Goal: Task Accomplishment & Management: Use online tool/utility

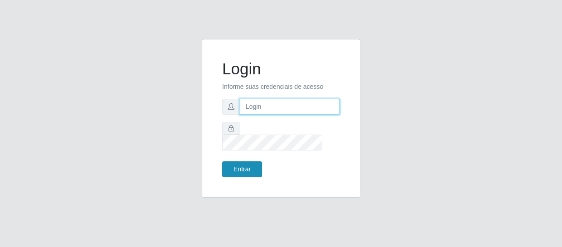
type input "[EMAIL_ADDRESS][DOMAIN_NAME]"
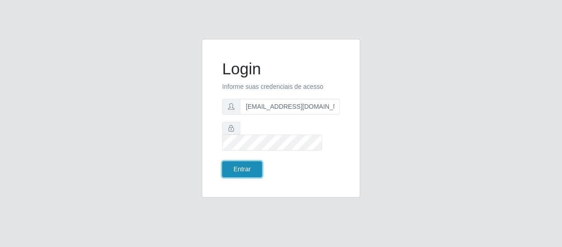
click at [235, 161] on button "Entrar" at bounding box center [242, 169] width 40 height 16
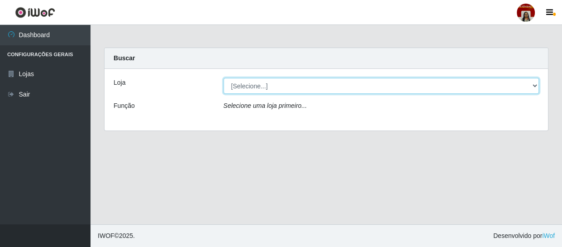
click at [534, 86] on select "[Selecione...] Mar Vermelho - Loja 04" at bounding box center [382, 86] width 316 height 16
select select "251"
click at [224, 78] on select "[Selecione...] Mar Vermelho - Loja 04" at bounding box center [382, 86] width 316 height 16
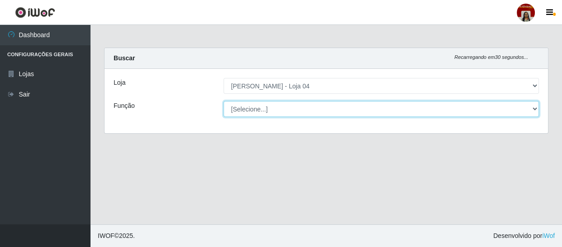
click at [533, 104] on select "[Selecione...] ASG ASG + ASG ++ Auxiliar de Depósito Auxiliar de Depósito + Aux…" at bounding box center [382, 109] width 316 height 16
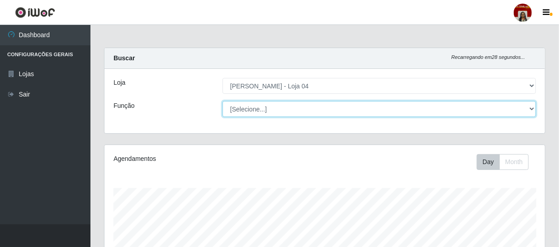
scroll to position [188, 441]
click at [223, 101] on select "[Selecione...] ASG ASG + ASG ++ Auxiliar de Depósito Auxiliar de Depósito + Aux…" at bounding box center [380, 109] width 314 height 16
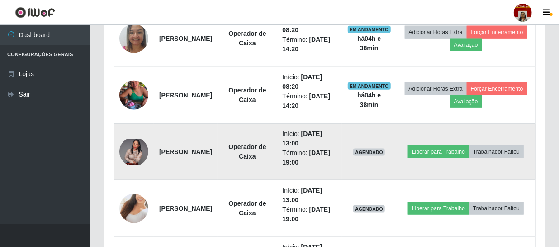
scroll to position [452, 0]
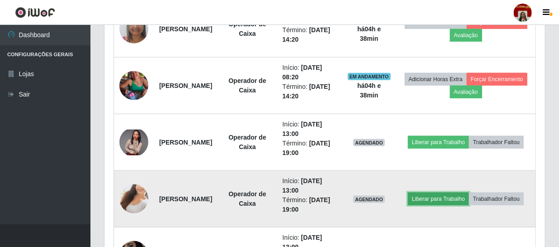
click at [469, 195] on button "Liberar para Trabalho" at bounding box center [438, 198] width 61 height 13
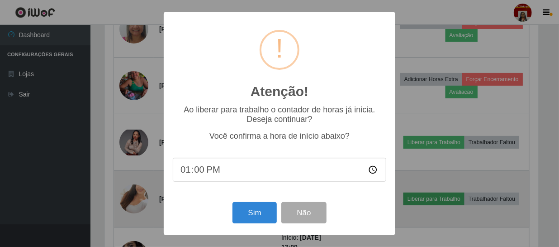
scroll to position [188, 437]
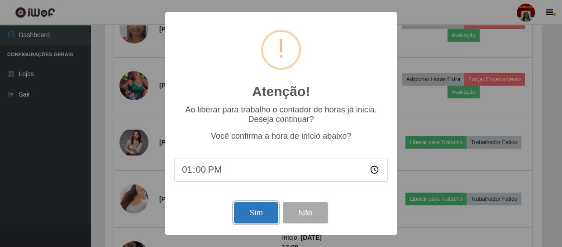
click at [248, 217] on button "Sim" at bounding box center [256, 212] width 44 height 21
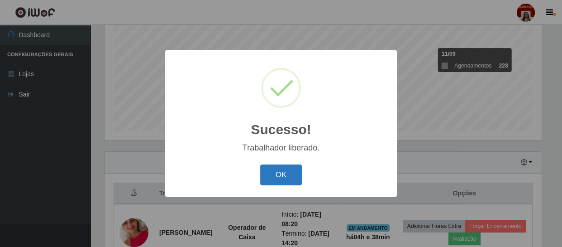
click at [285, 170] on button "OK" at bounding box center [281, 174] width 42 height 21
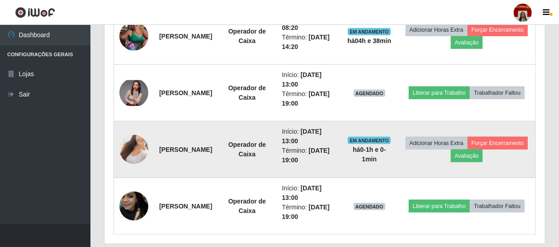
scroll to position [522, 0]
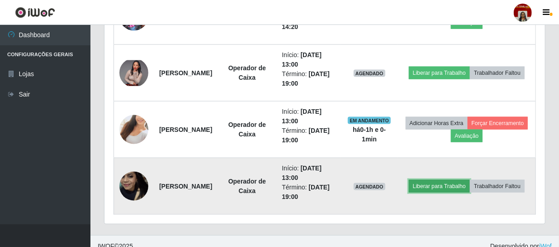
click at [470, 180] on button "Liberar para Trabalho" at bounding box center [439, 186] width 61 height 13
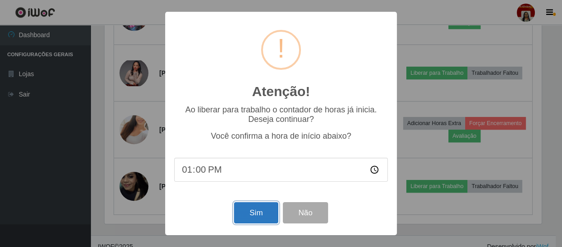
click at [261, 209] on button "Sim" at bounding box center [256, 212] width 44 height 21
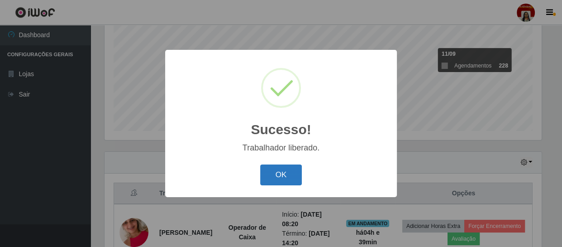
click at [296, 170] on button "OK" at bounding box center [281, 174] width 42 height 21
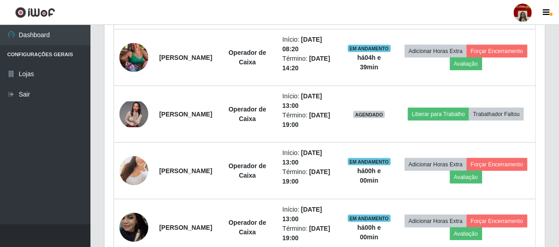
scroll to position [532, 0]
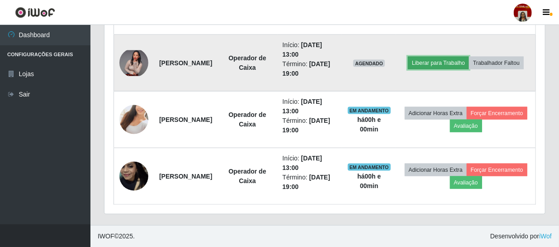
click at [469, 57] on button "Liberar para Trabalho" at bounding box center [438, 63] width 61 height 13
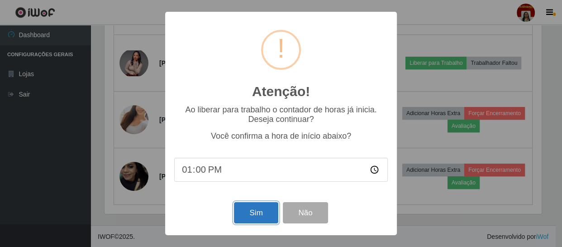
click at [257, 212] on button "Sim" at bounding box center [256, 212] width 44 height 21
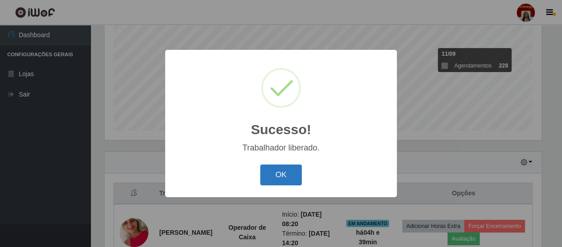
click at [283, 173] on button "OK" at bounding box center [281, 174] width 42 height 21
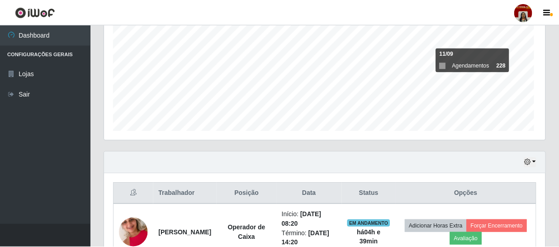
scroll to position [0, 0]
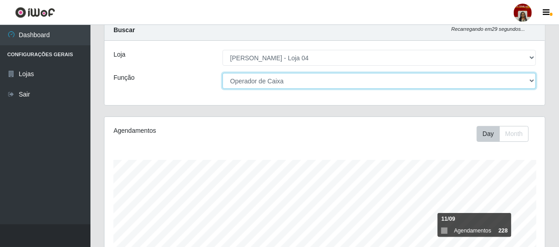
click at [532, 81] on select "[Selecione...] ASG ASG + ASG ++ Auxiliar de Depósito Auxiliar de Depósito + Aux…" at bounding box center [380, 81] width 314 height 16
click at [223, 73] on select "[Selecione...] ASG ASG + ASG ++ Auxiliar de Depósito Auxiliar de Depósito + Aux…" at bounding box center [380, 81] width 314 height 16
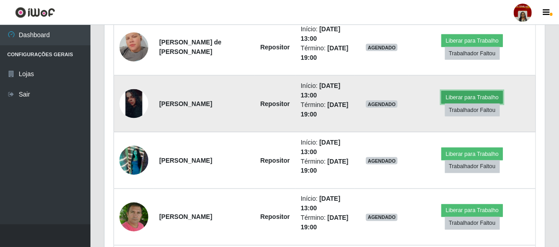
click at [448, 104] on button "Liberar para Trabalho" at bounding box center [472, 97] width 61 height 13
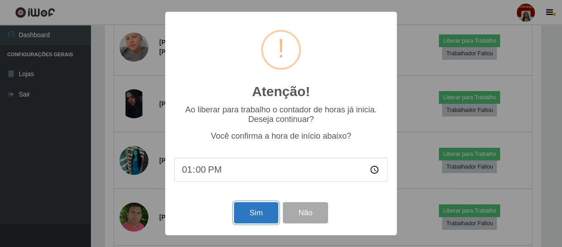
click at [258, 217] on button "Sim" at bounding box center [256, 212] width 44 height 21
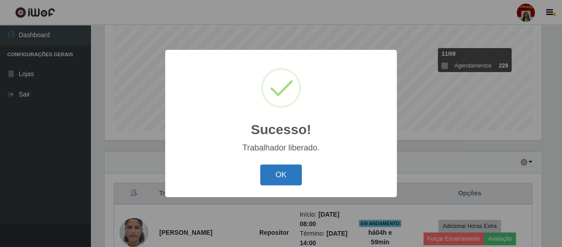
click at [280, 173] on button "OK" at bounding box center [281, 174] width 42 height 21
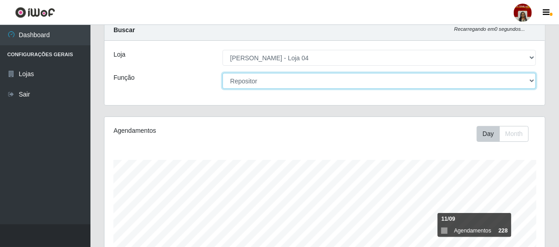
click at [534, 79] on select "[Selecione...] ASG ASG + ASG ++ Auxiliar de Depósito Auxiliar de Depósito + Aux…" at bounding box center [380, 81] width 314 height 16
click at [223, 73] on select "[Selecione...] ASG ASG + ASG ++ Auxiliar de Depósito Auxiliar de Depósito + Aux…" at bounding box center [380, 81] width 314 height 16
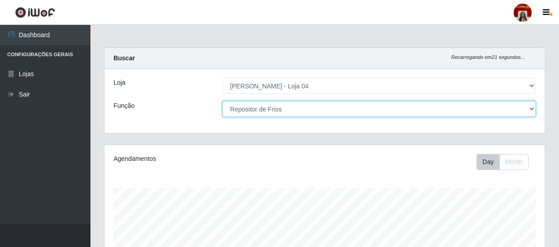
click at [528, 107] on select "[Selecione...] ASG ASG + ASG ++ Auxiliar de Depósito Auxiliar de Depósito + Aux…" at bounding box center [380, 109] width 314 height 16
click at [223, 101] on select "[Selecione...] ASG ASG + ASG ++ Auxiliar de Depósito Auxiliar de Depósito + Aux…" at bounding box center [380, 109] width 314 height 16
click at [531, 108] on select "[Selecione...] ASG ASG + ASG ++ Auxiliar de Depósito Auxiliar de Depósito + Aux…" at bounding box center [380, 109] width 314 height 16
click at [223, 101] on select "[Selecione...] ASG ASG + ASG ++ Auxiliar de Depósito Auxiliar de Depósito + Aux…" at bounding box center [380, 109] width 314 height 16
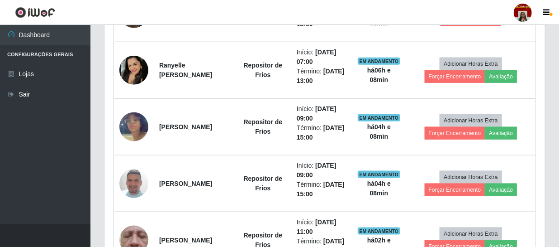
scroll to position [370, 0]
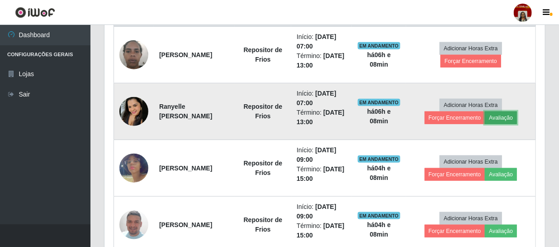
click at [511, 113] on button "Avaliação" at bounding box center [501, 117] width 32 height 13
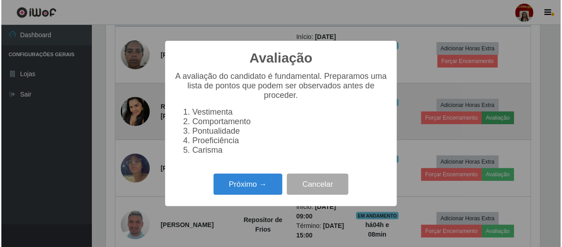
scroll to position [188, 437]
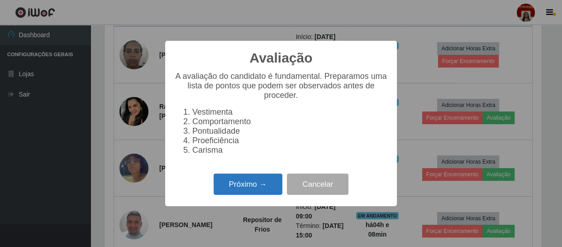
click at [253, 195] on button "Próximo →" at bounding box center [248, 183] width 69 height 21
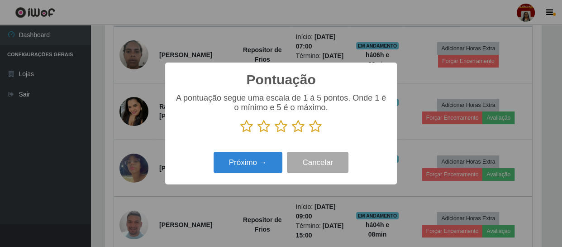
scroll to position [452285, 452036]
click at [311, 129] on icon at bounding box center [315, 126] width 13 height 14
click at [309, 133] on input "radio" at bounding box center [309, 133] width 0 height 0
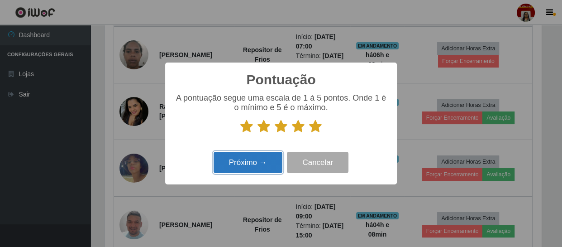
click at [265, 167] on button "Próximo →" at bounding box center [248, 162] width 69 height 21
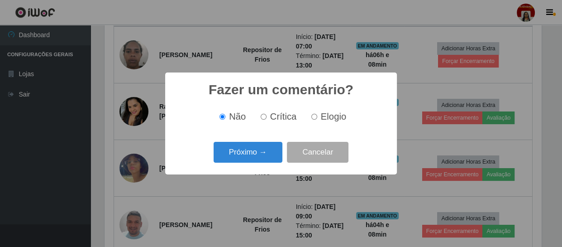
click at [265, 167] on div "Fazer um comentário? × Não Crítica Elogio Próximo → Cancelar" at bounding box center [281, 122] width 232 height 101
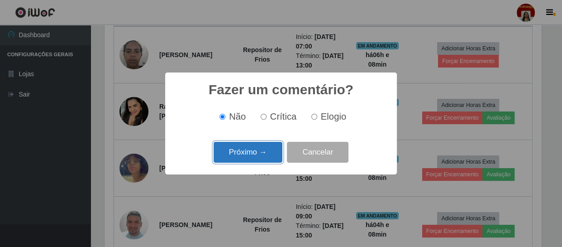
click at [265, 162] on button "Próximo →" at bounding box center [248, 152] width 69 height 21
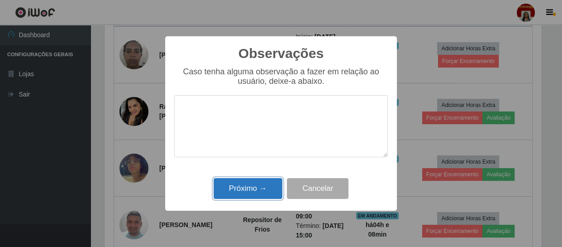
click at [258, 184] on button "Próximo →" at bounding box center [248, 188] width 69 height 21
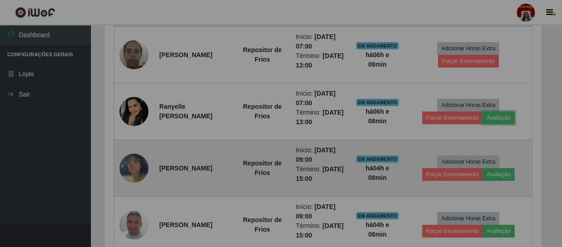
scroll to position [188, 441]
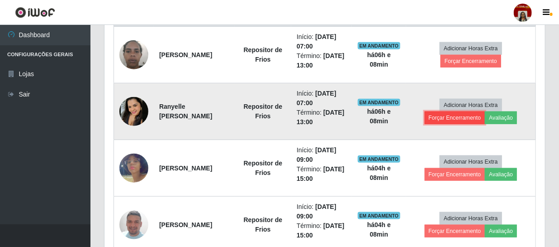
click at [454, 120] on button "Forçar Encerramento" at bounding box center [455, 117] width 61 height 13
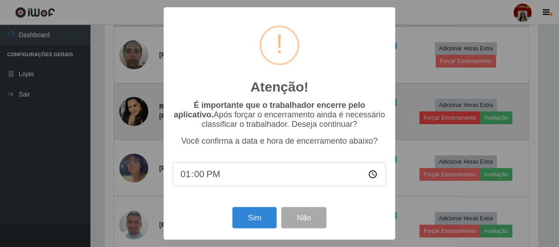
scroll to position [188, 437]
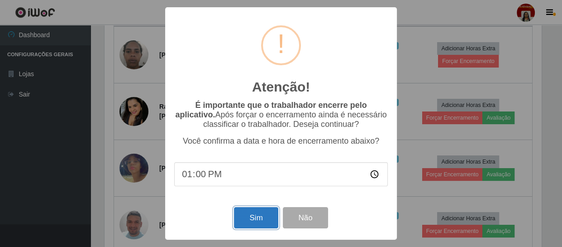
click at [257, 212] on button "Sim" at bounding box center [256, 217] width 44 height 21
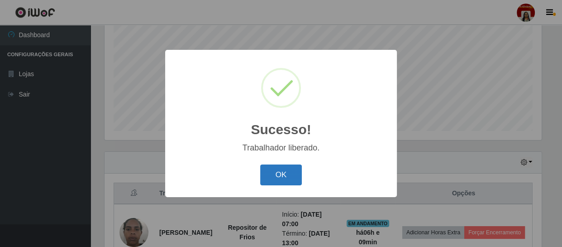
click at [286, 173] on button "OK" at bounding box center [281, 174] width 42 height 21
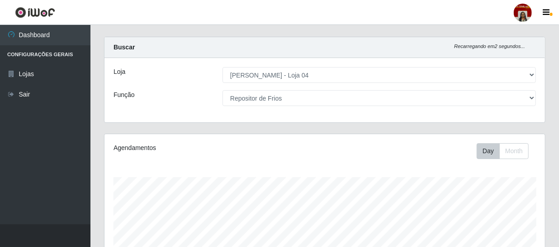
scroll to position [0, 0]
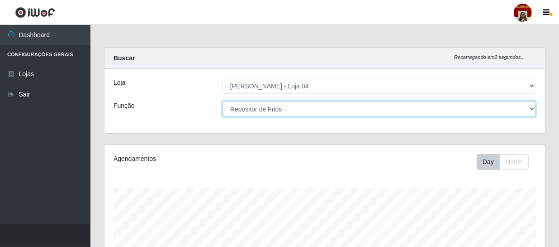
click at [253, 110] on select "[Selecione...] ASG ASG + ASG ++ Auxiliar de Depósito Auxiliar de Depósito + Aux…" at bounding box center [380, 109] width 314 height 16
click at [223, 101] on select "[Selecione...] ASG ASG + ASG ++ Auxiliar de Depósito Auxiliar de Depósito + Aux…" at bounding box center [380, 109] width 314 height 16
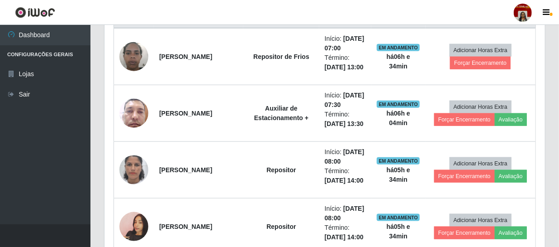
scroll to position [370, 0]
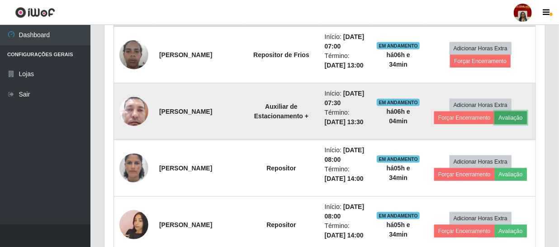
click at [507, 124] on button "Avaliação" at bounding box center [511, 117] width 32 height 13
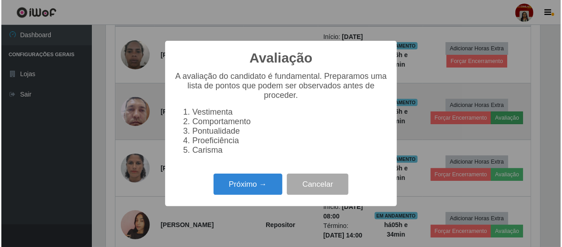
scroll to position [188, 437]
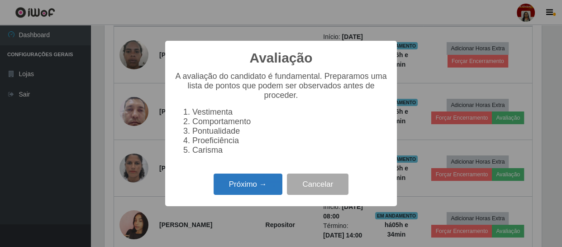
click at [256, 184] on button "Próximo →" at bounding box center [248, 183] width 69 height 21
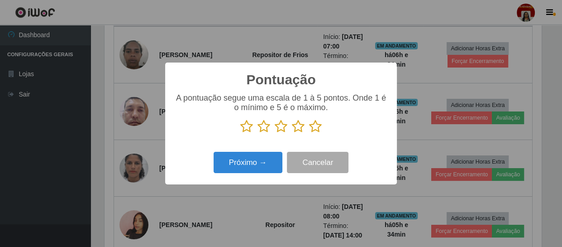
click at [312, 127] on icon at bounding box center [315, 126] width 13 height 14
click at [309, 133] on input "radio" at bounding box center [309, 133] width 0 height 0
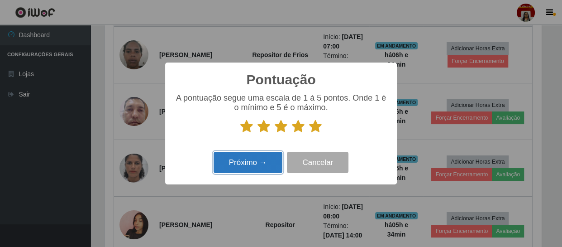
click at [258, 169] on button "Próximo →" at bounding box center [248, 162] width 69 height 21
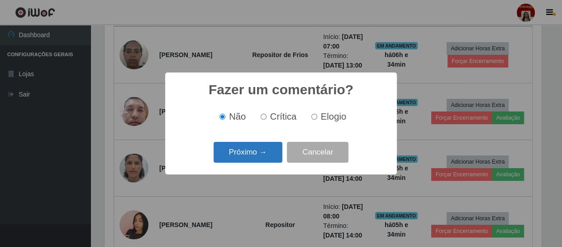
click at [267, 144] on button "Próximo →" at bounding box center [248, 152] width 69 height 21
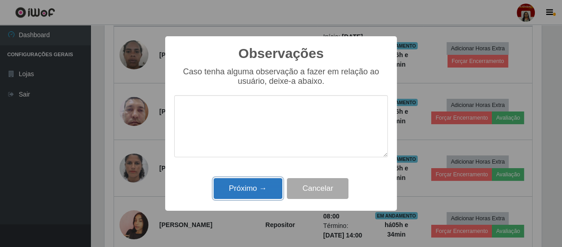
click at [267, 185] on button "Próximo →" at bounding box center [248, 188] width 69 height 21
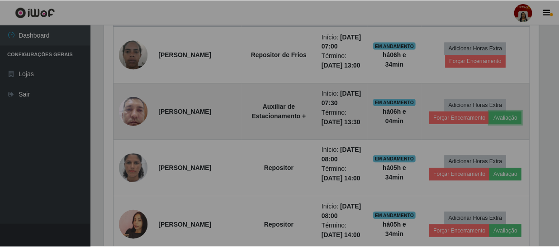
scroll to position [188, 441]
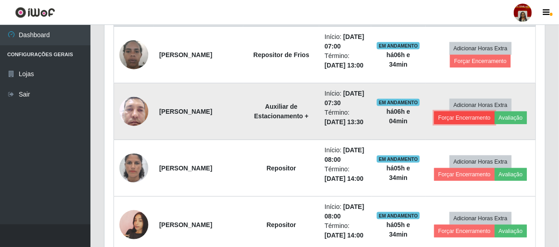
click at [444, 124] on button "Forçar Encerramento" at bounding box center [464, 117] width 61 height 13
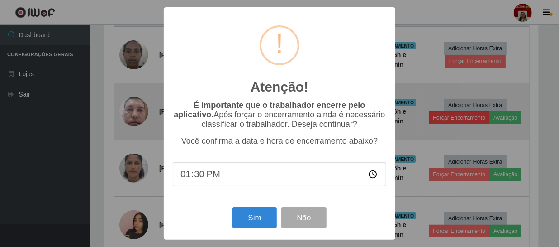
scroll to position [188, 437]
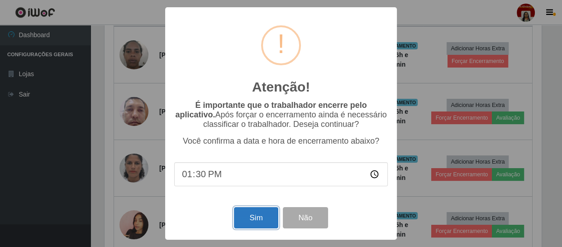
click at [248, 213] on button "Sim" at bounding box center [256, 217] width 44 height 21
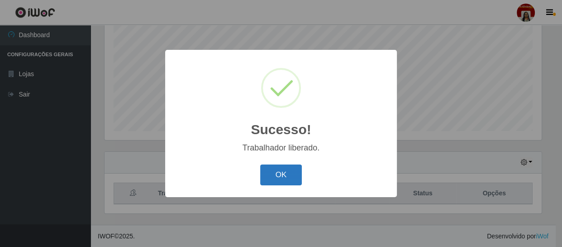
click at [285, 176] on button "OK" at bounding box center [281, 174] width 42 height 21
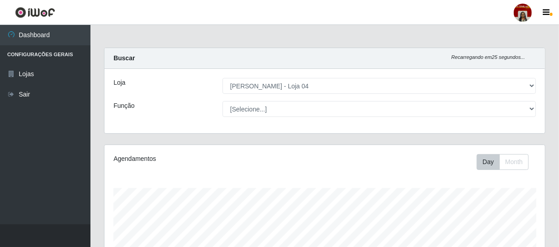
scroll to position [0, 0]
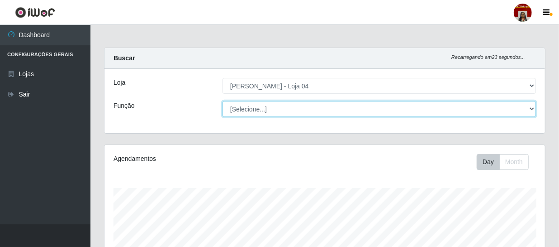
click at [265, 108] on select "[Selecione...] ASG ASG + ASG ++ Auxiliar de Depósito Auxiliar de Depósito + Aux…" at bounding box center [380, 109] width 314 height 16
select select "22"
click at [223, 101] on select "[Selecione...] ASG ASG + ASG ++ Auxiliar de Depósito Auxiliar de Depósito + Aux…" at bounding box center [380, 109] width 314 height 16
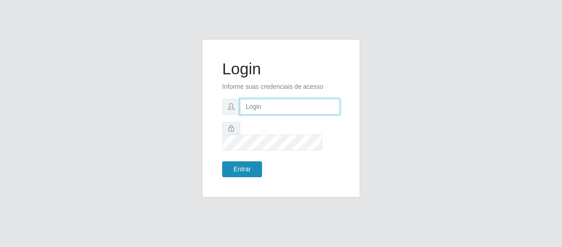
type input "[EMAIL_ADDRESS][DOMAIN_NAME]"
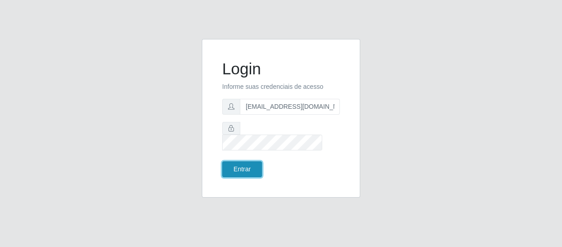
click at [253, 167] on button "Entrar" at bounding box center [242, 169] width 40 height 16
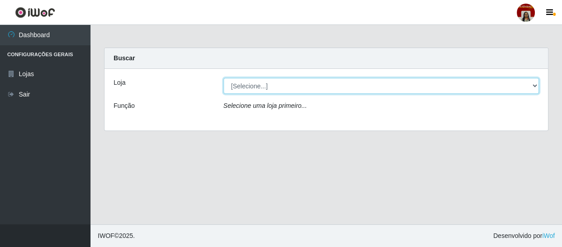
click at [315, 88] on select "[Selecione...] Mar Vermelho - Loja 04" at bounding box center [382, 86] width 316 height 16
select select "251"
click at [224, 78] on select "[Selecione...] Mar Vermelho - Loja 04" at bounding box center [382, 86] width 316 height 16
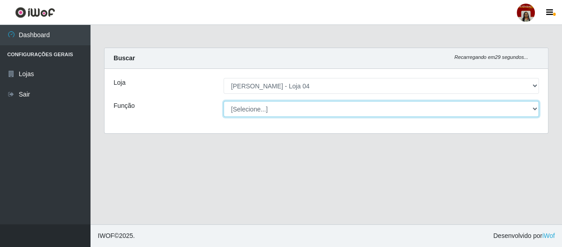
click at [295, 113] on select "[Selecione...] ASG ASG + ASG ++ Auxiliar de Depósito Auxiliar de Depósito + Aux…" at bounding box center [382, 109] width 316 height 16
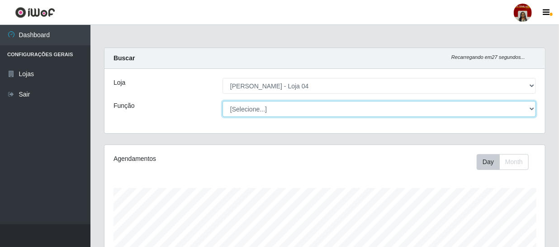
scroll to position [188, 441]
select select "22"
click at [223, 101] on select "[Selecione...] ASG ASG + ASG ++ Auxiliar de Depósito Auxiliar de Depósito + Aux…" at bounding box center [380, 109] width 314 height 16
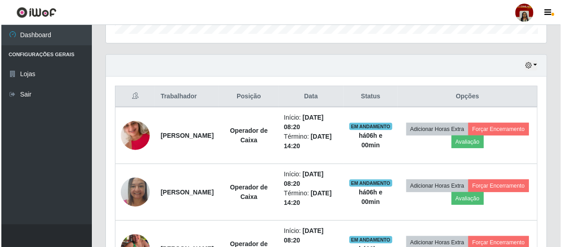
scroll to position [296, 0]
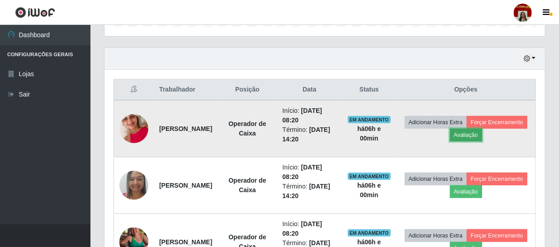
click at [482, 134] on button "Avaliação" at bounding box center [466, 135] width 32 height 13
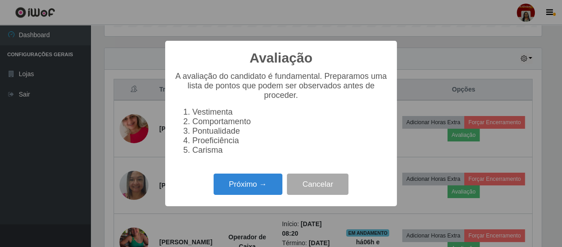
scroll to position [188, 437]
click at [276, 192] on button "Próximo →" at bounding box center [248, 183] width 69 height 21
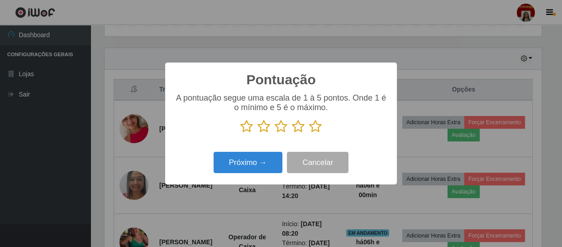
click at [320, 128] on icon at bounding box center [315, 126] width 13 height 14
click at [309, 133] on input "radio" at bounding box center [309, 133] width 0 height 0
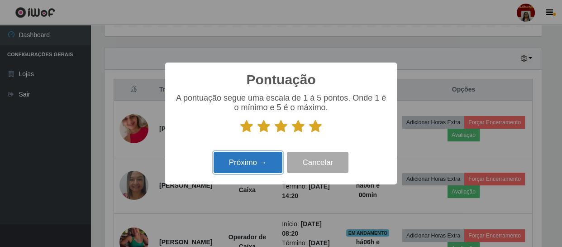
click at [258, 167] on button "Próximo →" at bounding box center [248, 162] width 69 height 21
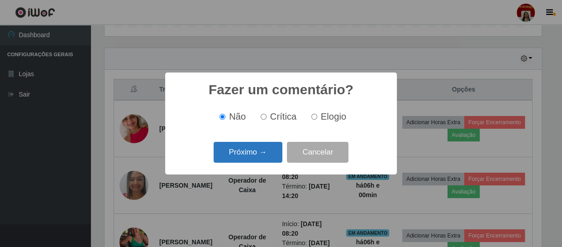
click at [268, 156] on button "Próximo →" at bounding box center [248, 152] width 69 height 21
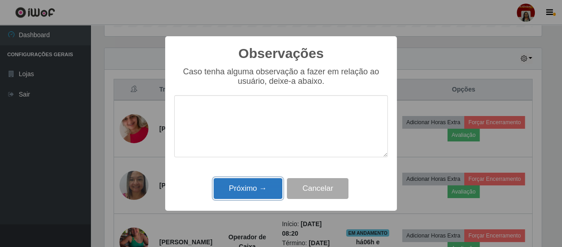
click at [260, 182] on button "Próximo →" at bounding box center [248, 188] width 69 height 21
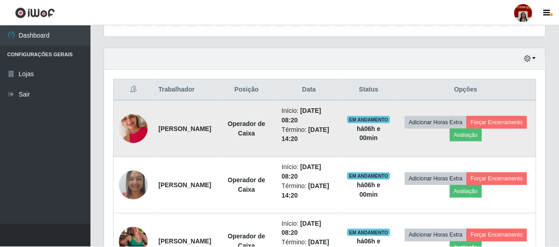
scroll to position [188, 441]
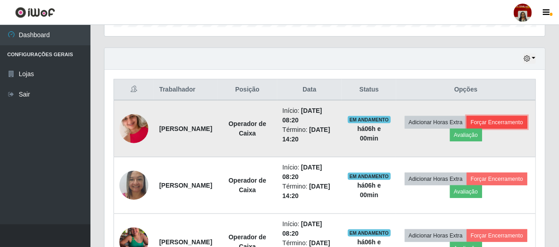
click at [467, 129] on button "Forçar Encerramento" at bounding box center [497, 122] width 61 height 13
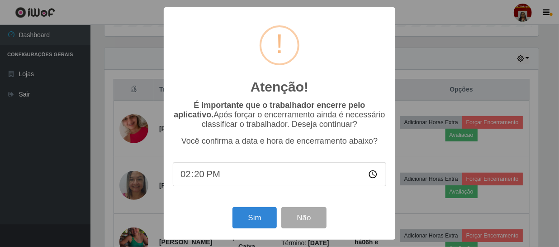
scroll to position [188, 437]
click at [265, 216] on button "Sim" at bounding box center [256, 217] width 44 height 21
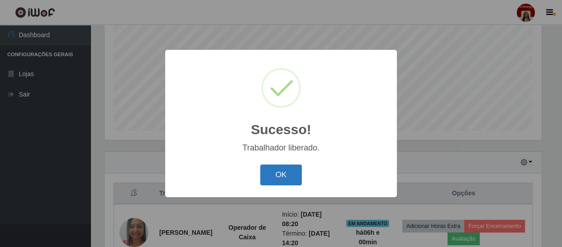
click at [280, 182] on button "OK" at bounding box center [281, 174] width 42 height 21
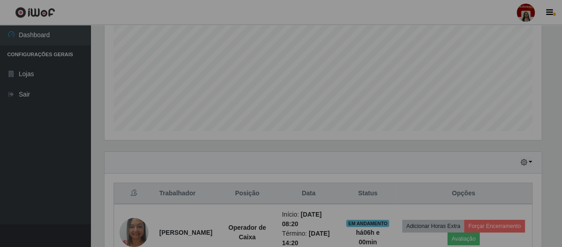
click at [281, 179] on div "Sucesso! × Trabalhador liberado. OK Cancel" at bounding box center [281, 123] width 562 height 247
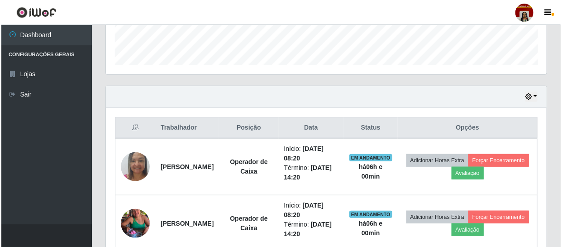
scroll to position [273, 0]
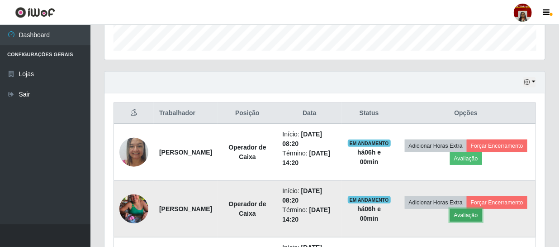
click at [482, 214] on button "Avaliação" at bounding box center [466, 215] width 32 height 13
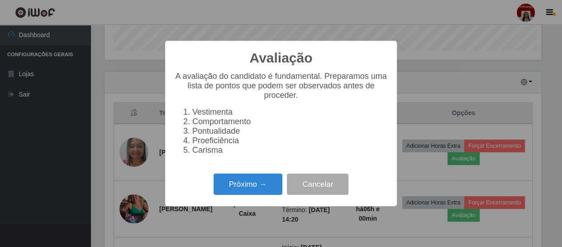
scroll to position [188, 437]
click at [227, 188] on button "Próximo →" at bounding box center [248, 183] width 69 height 21
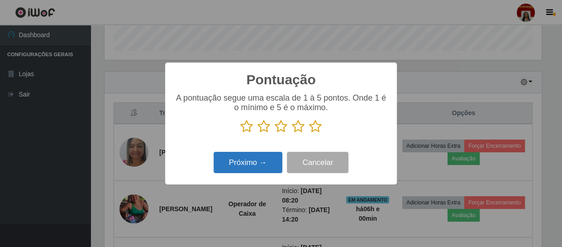
scroll to position [452285, 452036]
click at [312, 129] on icon at bounding box center [315, 126] width 13 height 14
click at [309, 133] on input "radio" at bounding box center [309, 133] width 0 height 0
click at [273, 152] on button "Próximo →" at bounding box center [248, 162] width 69 height 21
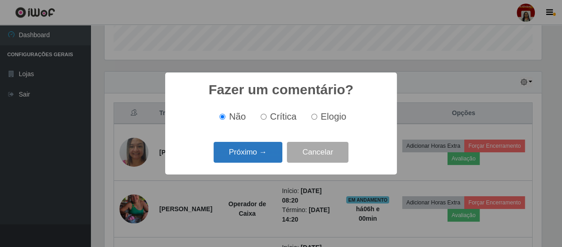
click at [264, 153] on button "Próximo →" at bounding box center [248, 152] width 69 height 21
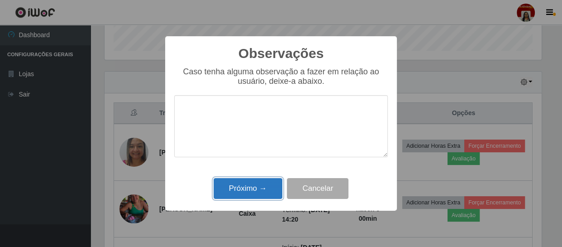
click at [260, 195] on button "Próximo →" at bounding box center [248, 188] width 69 height 21
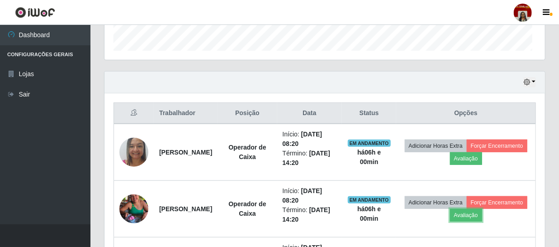
scroll to position [188, 441]
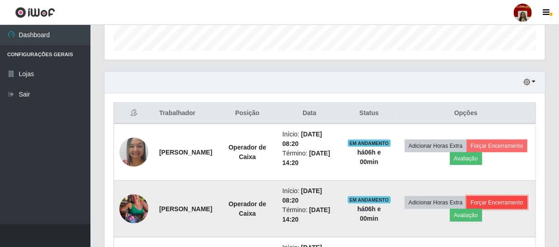
click at [471, 209] on button "Forçar Encerramento" at bounding box center [497, 202] width 61 height 13
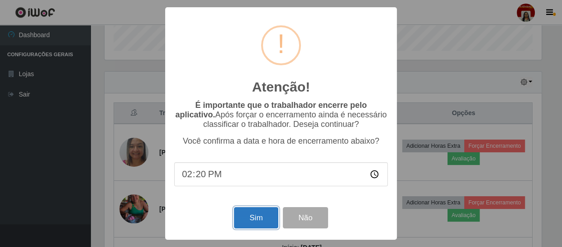
click at [267, 217] on button "Sim" at bounding box center [256, 217] width 44 height 21
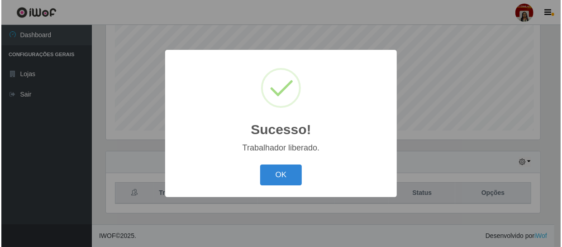
scroll to position [0, 0]
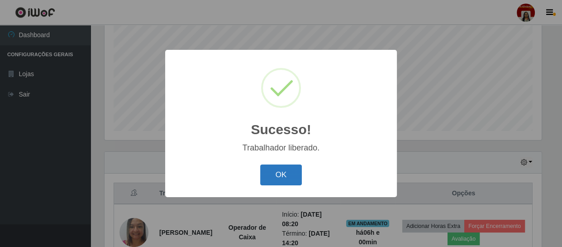
click at [284, 166] on button "OK" at bounding box center [281, 174] width 42 height 21
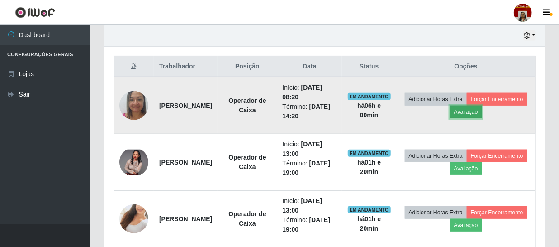
click at [482, 113] on button "Avaliação" at bounding box center [466, 111] width 32 height 13
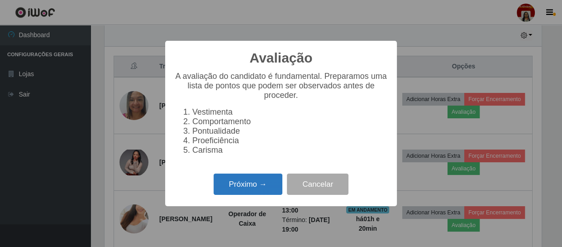
click at [237, 195] on button "Próximo →" at bounding box center [248, 183] width 69 height 21
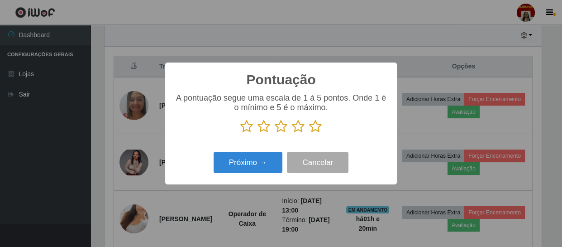
click at [318, 126] on icon at bounding box center [315, 126] width 13 height 14
click at [309, 133] on input "radio" at bounding box center [309, 133] width 0 height 0
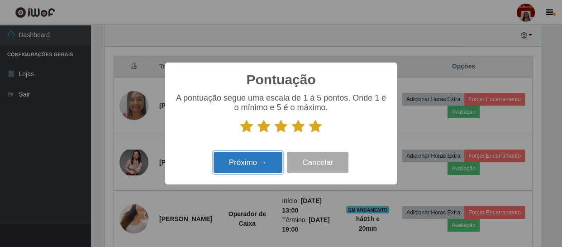
click at [249, 163] on button "Próximo →" at bounding box center [248, 162] width 69 height 21
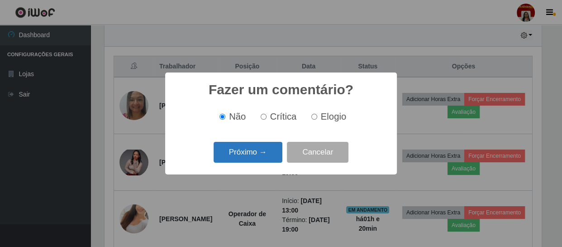
click at [253, 154] on button "Próximo →" at bounding box center [248, 152] width 69 height 21
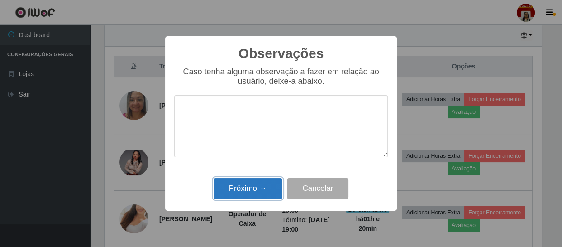
click at [253, 191] on button "Próximo →" at bounding box center [248, 188] width 69 height 21
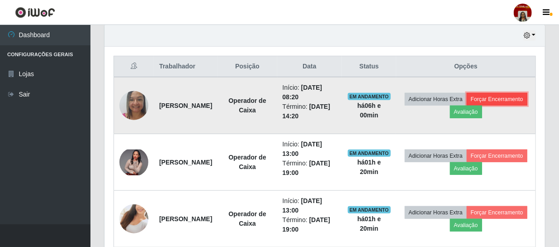
click at [467, 105] on button "Forçar Encerramento" at bounding box center [497, 99] width 61 height 13
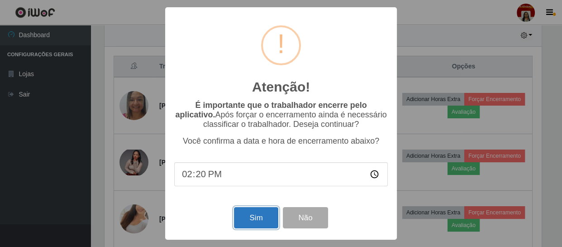
click at [261, 219] on button "Sim" at bounding box center [256, 217] width 44 height 21
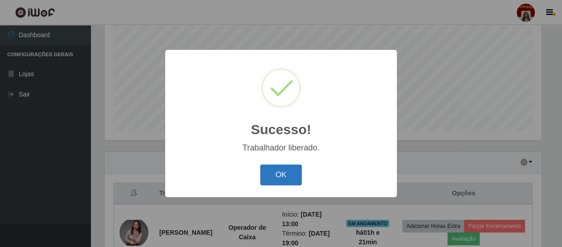
click at [276, 179] on button "OK" at bounding box center [281, 174] width 42 height 21
